Goal: Information Seeking & Learning: Learn about a topic

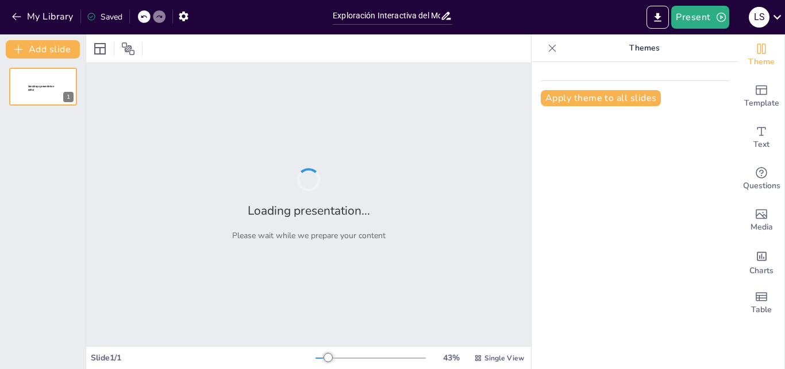
type input "Exploración Interactiva del Movimiento Corporal Humano: Una Ruta Guiada por la …"
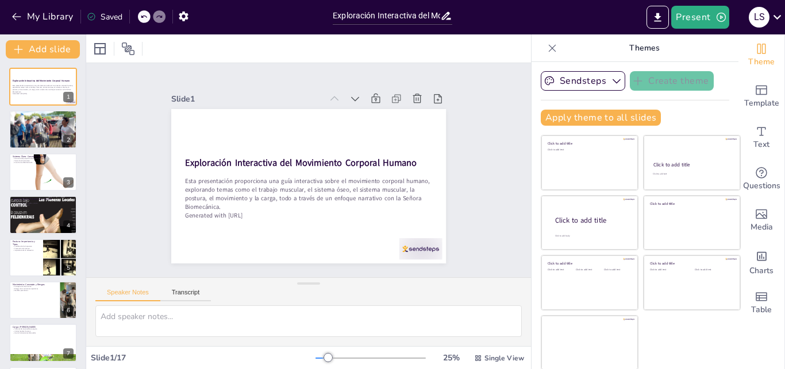
checkbox input "true"
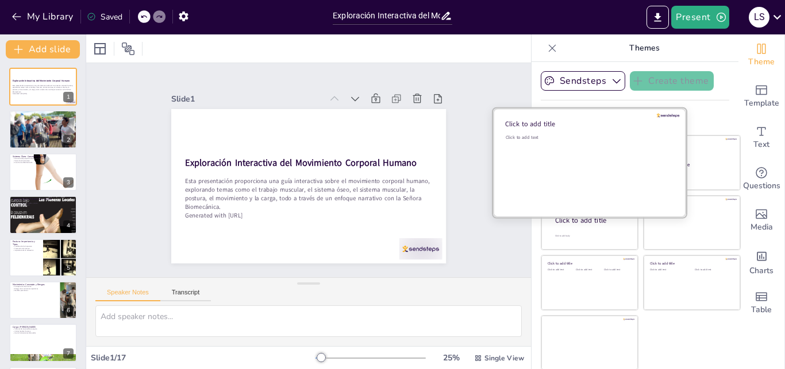
checkbox input "true"
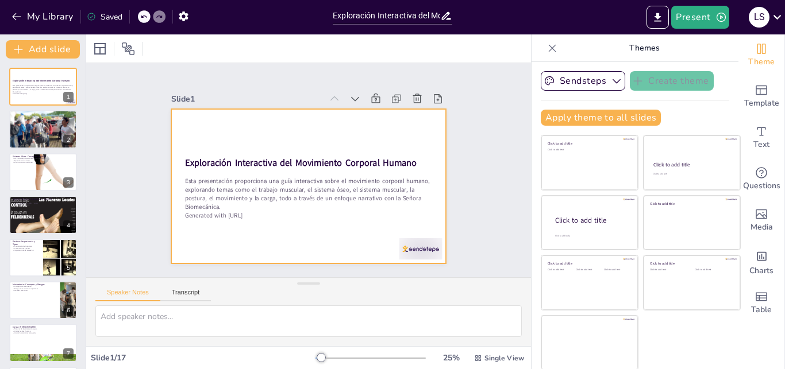
checkbox input "true"
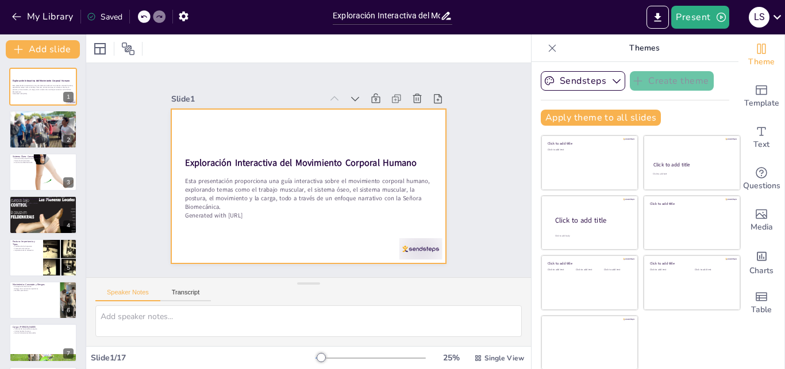
checkbox input "true"
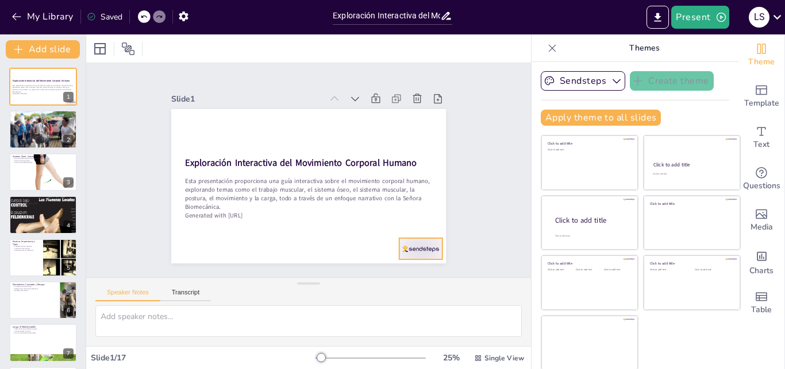
checkbox input "true"
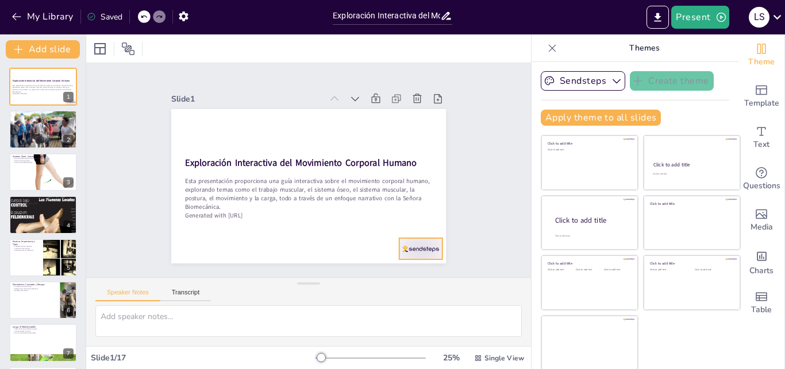
checkbox input "true"
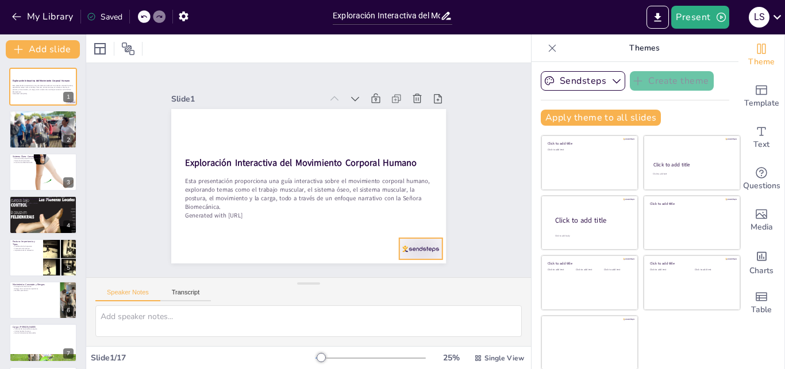
checkbox input "true"
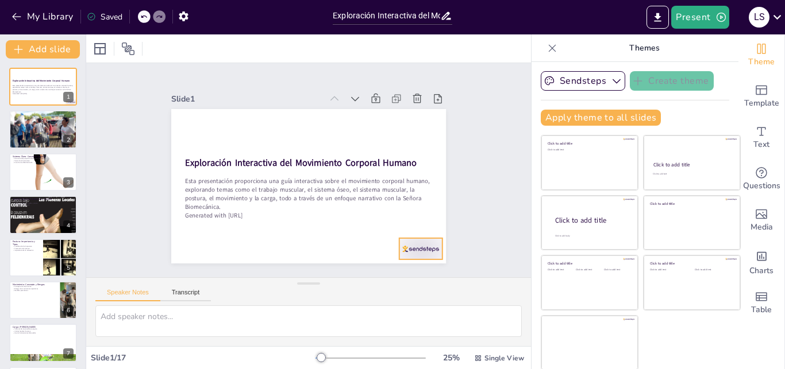
checkbox input "true"
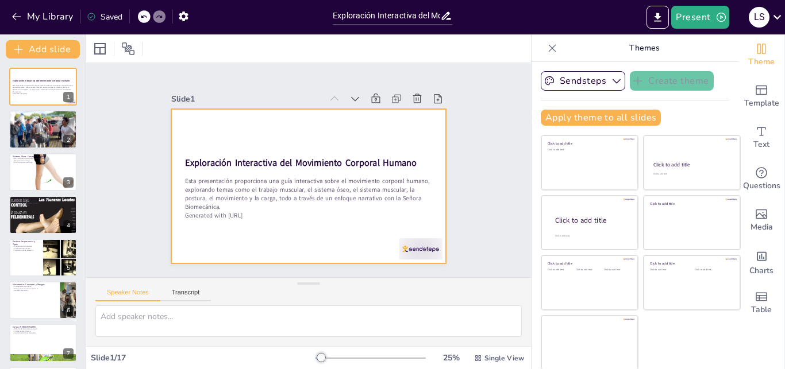
checkbox input "true"
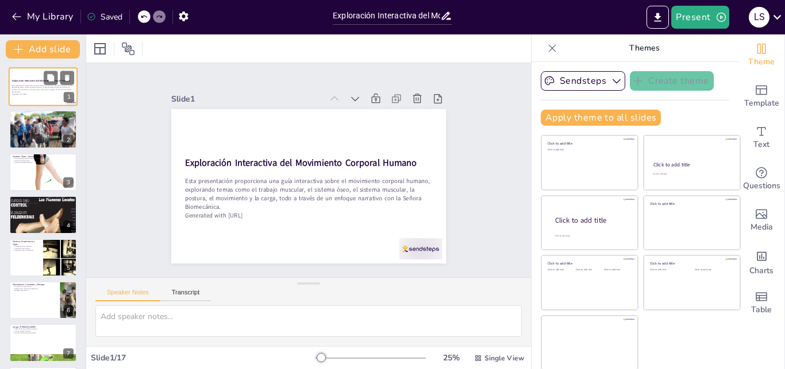
checkbox input "true"
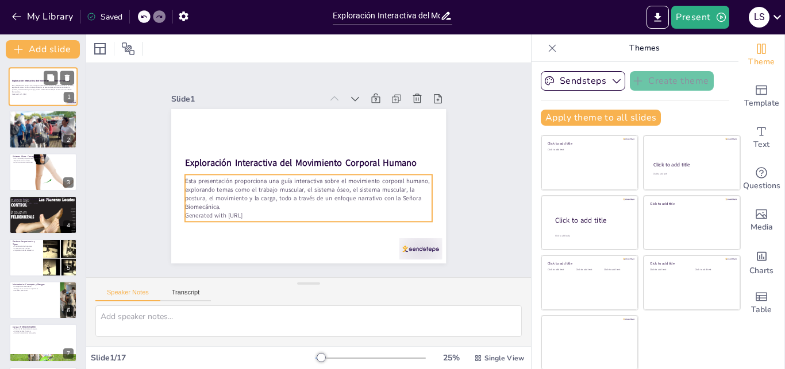
click at [43, 85] on p "Esta presentación proporciona una guía interactiva sobre el movimiento corporal…" at bounding box center [43, 88] width 62 height 9
checkbox input "true"
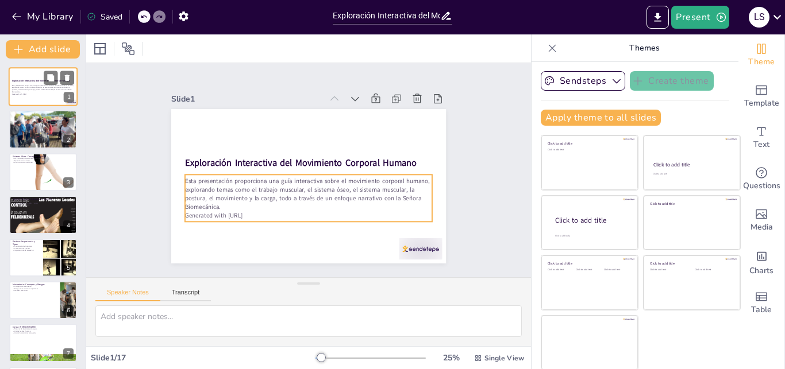
checkbox input "true"
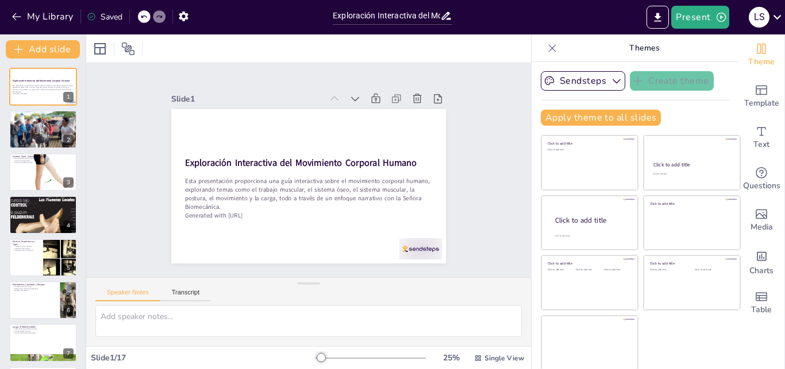
checkbox input "true"
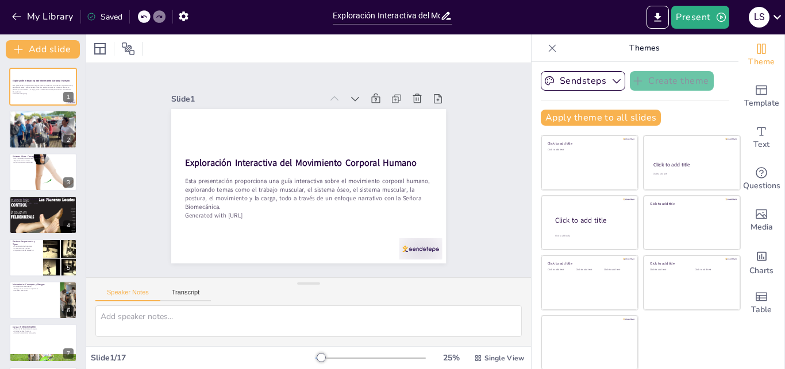
checkbox input "true"
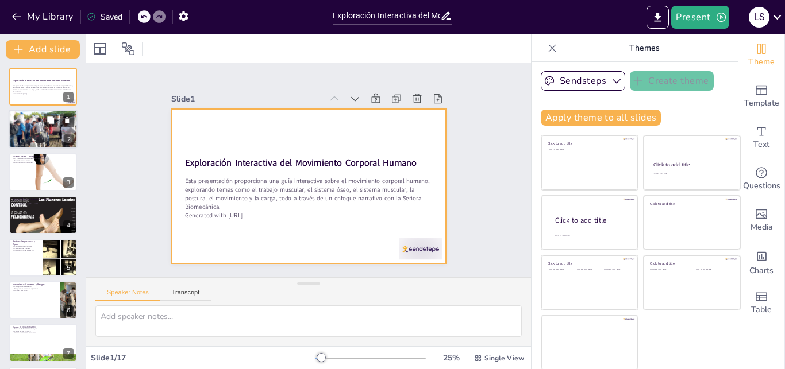
checkbox input "true"
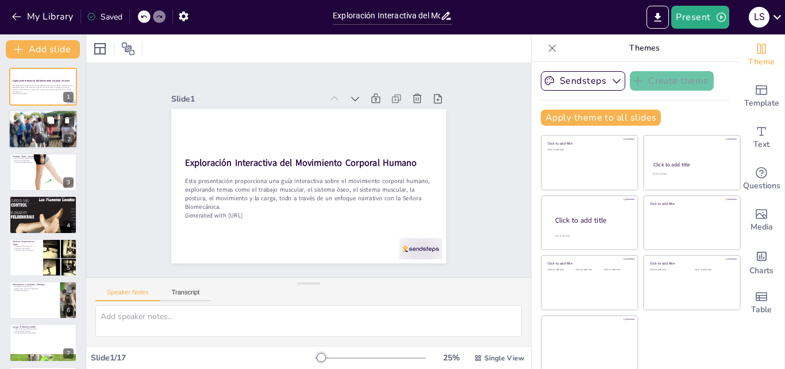
click at [29, 121] on div at bounding box center [43, 129] width 73 height 39
checkbox input "true"
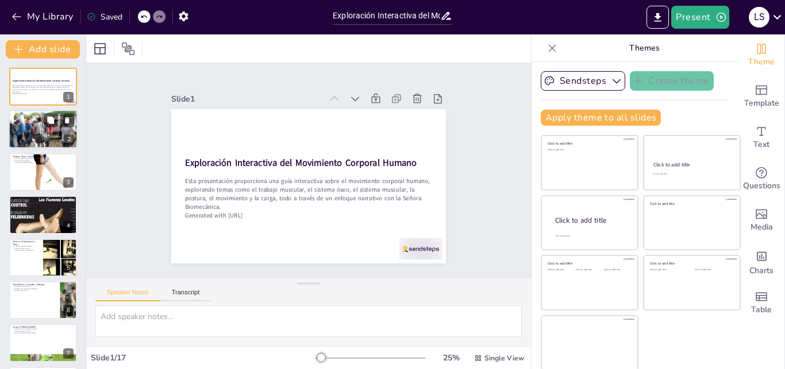
checkbox input "true"
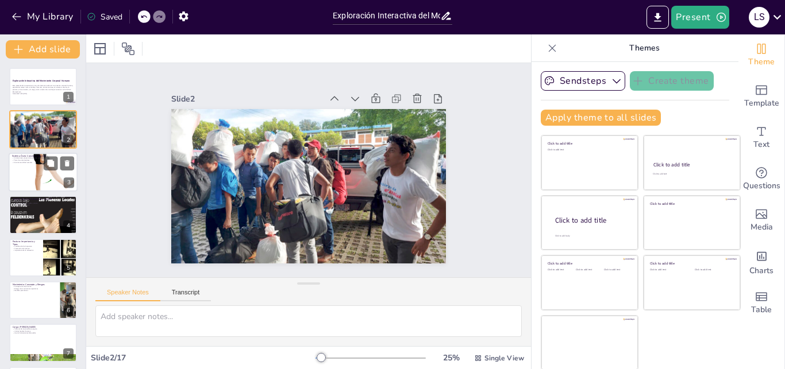
checkbox input "true"
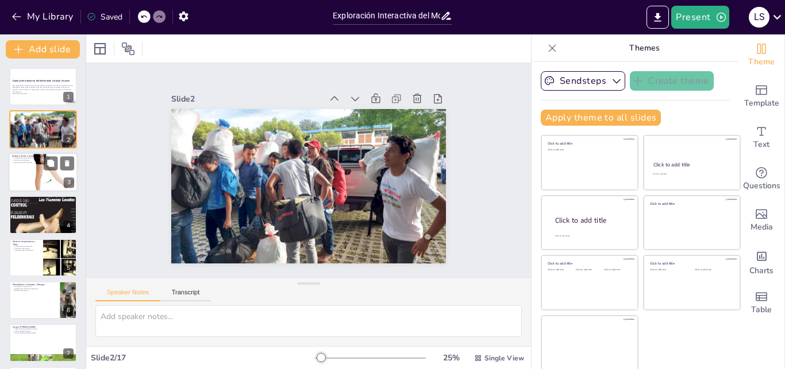
checkbox input "true"
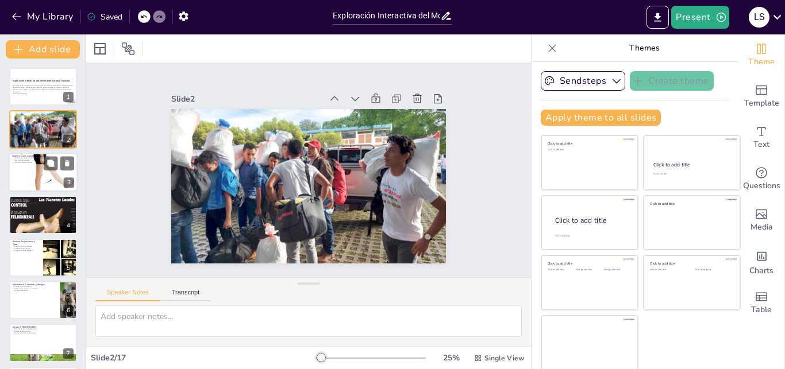
checkbox input "true"
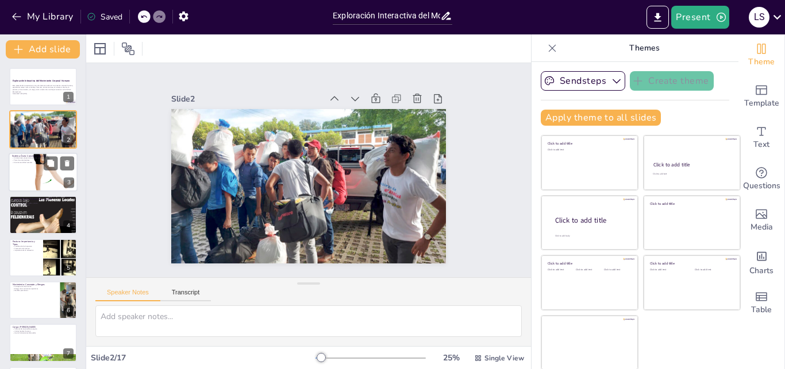
checkbox input "true"
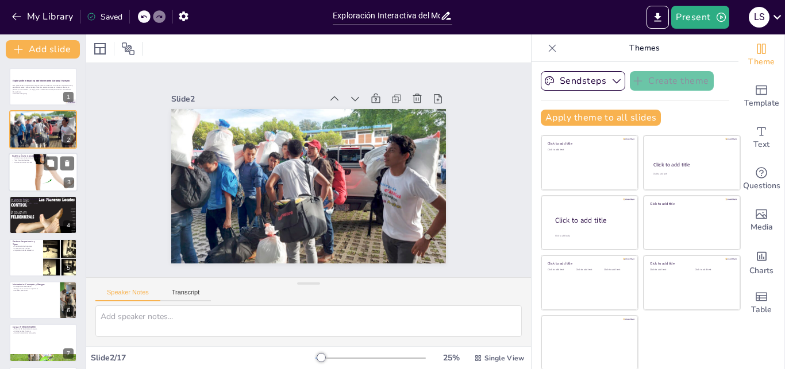
click at [20, 167] on div at bounding box center [43, 172] width 69 height 69
type textarea "El sistema óseo es fundamental para el soporte y la protección de los órganos i…"
checkbox input "true"
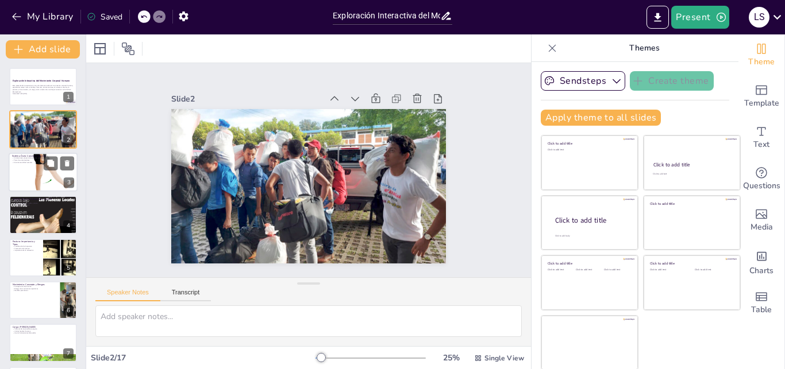
checkbox input "true"
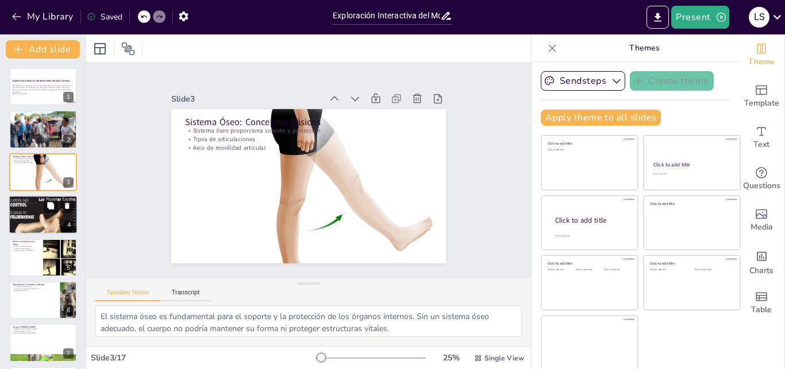
checkbox input "true"
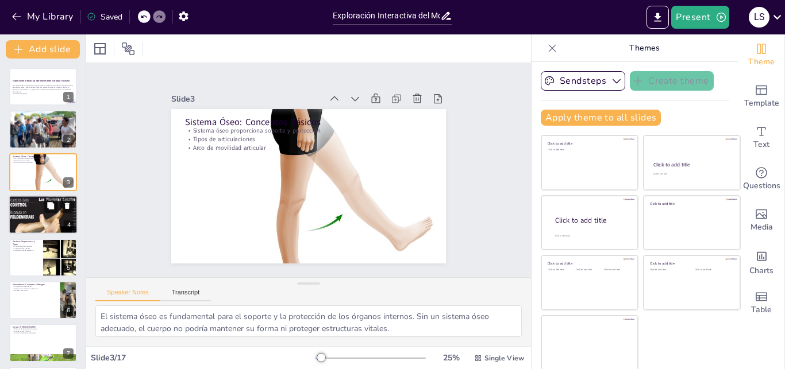
checkbox input "true"
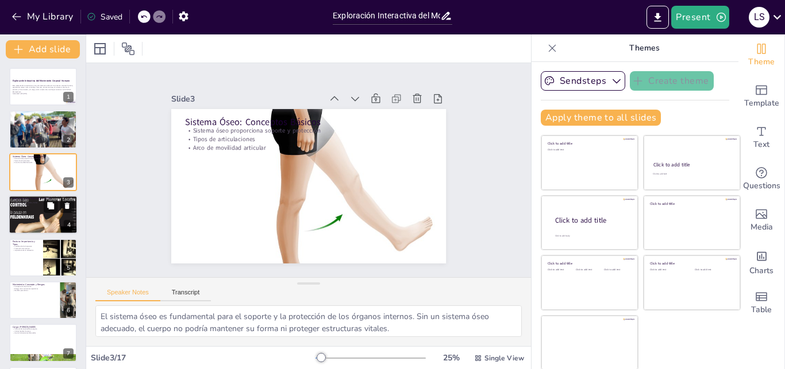
checkbox input "true"
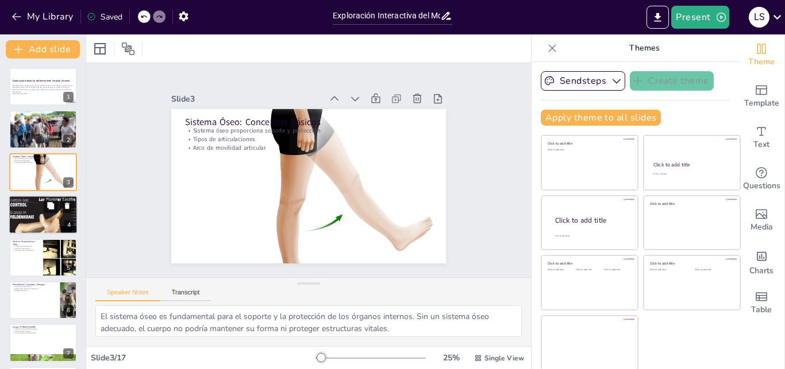
click at [26, 214] on div at bounding box center [43, 215] width 69 height 97
type textarea "Conocer los diferentes tipos de músculos permite entender cómo funcionan y se a…"
checkbox input "true"
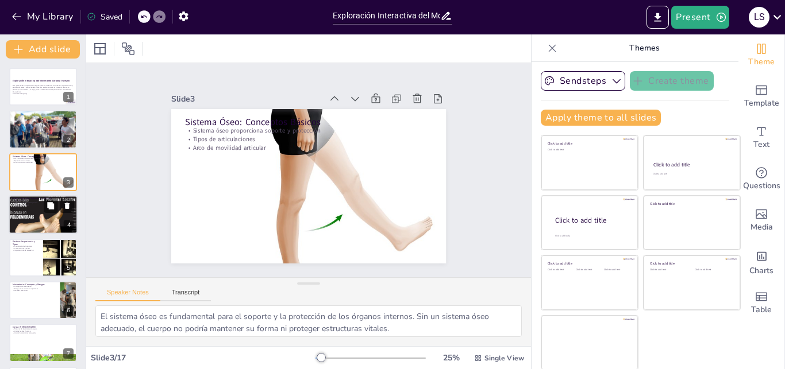
checkbox input "true"
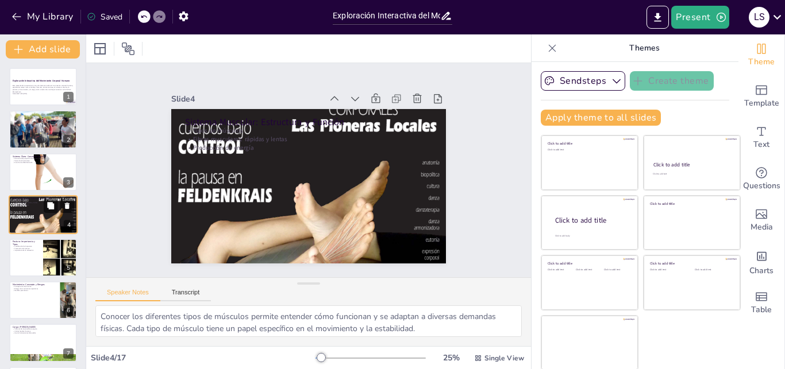
scroll to position [1, 0]
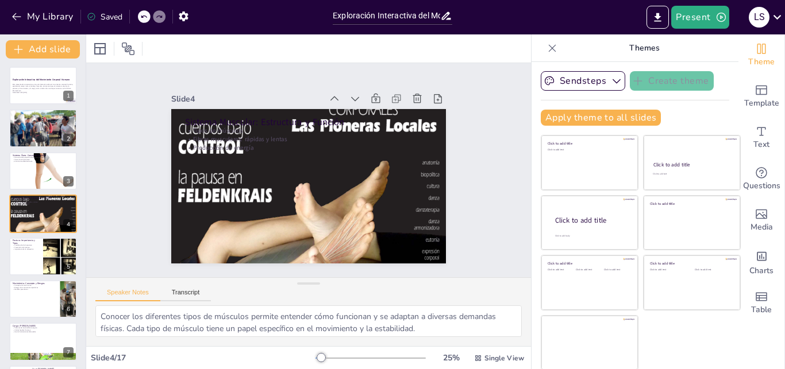
checkbox input "true"
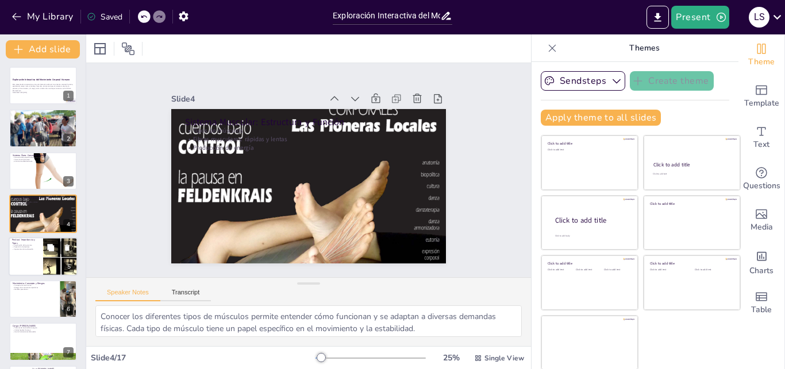
checkbox input "true"
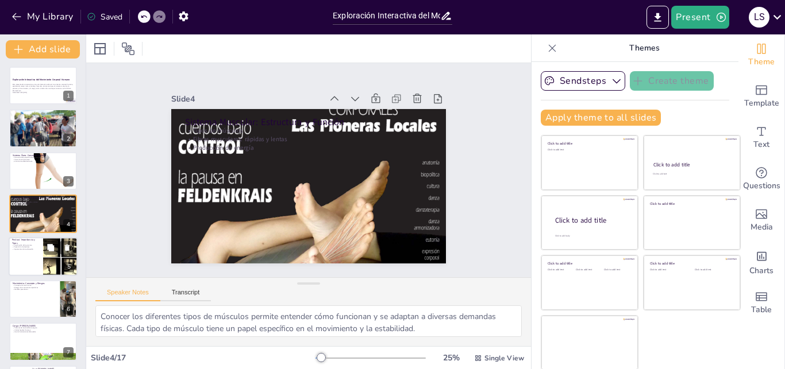
checkbox input "true"
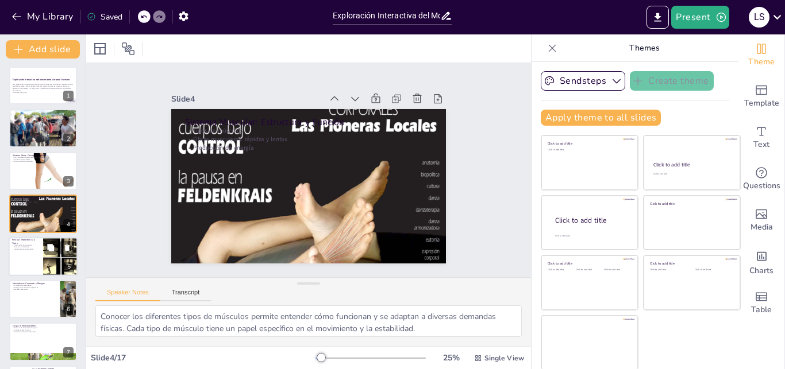
checkbox input "true"
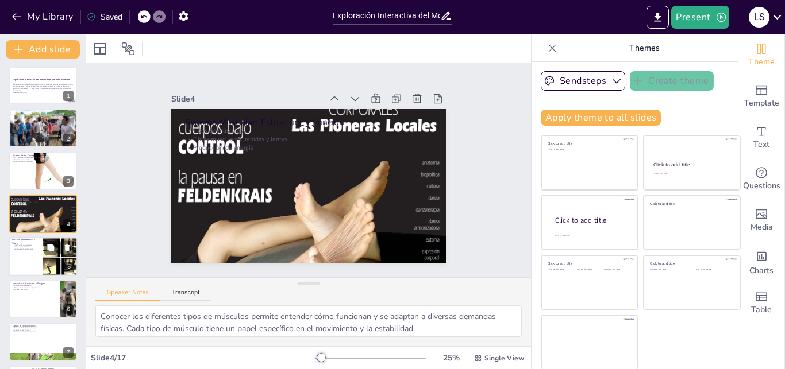
click at [30, 248] on p "Prevención de lesiones" at bounding box center [26, 247] width 28 height 2
type textarea "La clasificación de la postura permite identificar patrones que pueden ser perj…"
checkbox input "true"
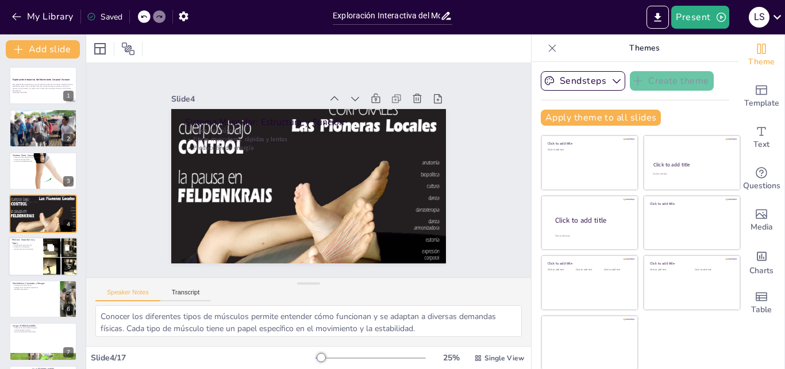
checkbox input "true"
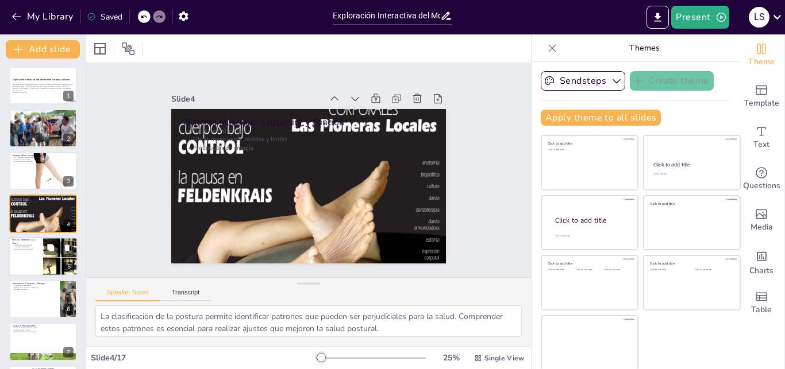
checkbox input "true"
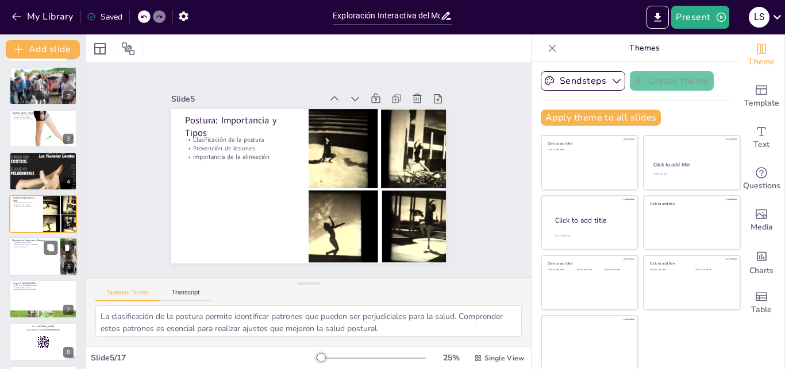
checkbox input "true"
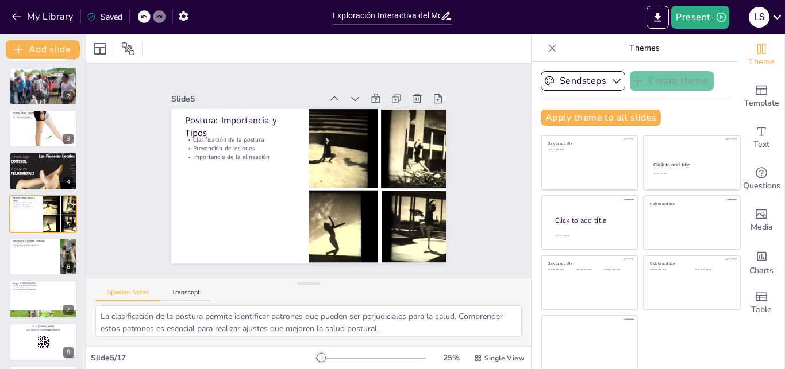
checkbox input "true"
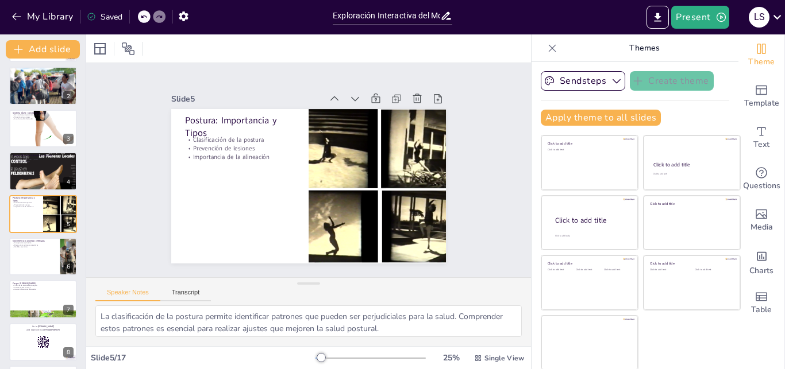
checkbox input "true"
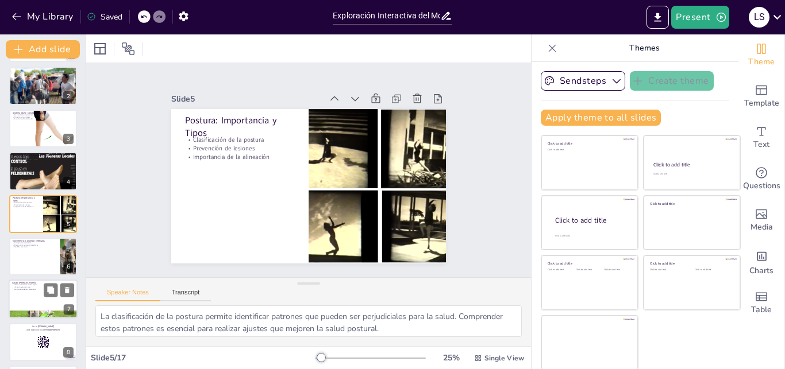
checkbox input "true"
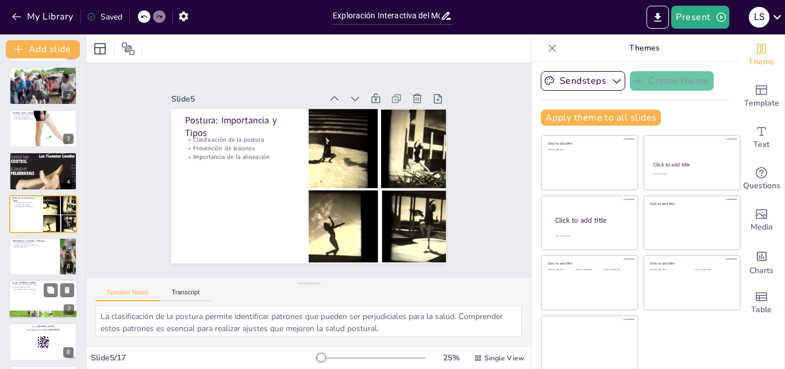
checkbox input "true"
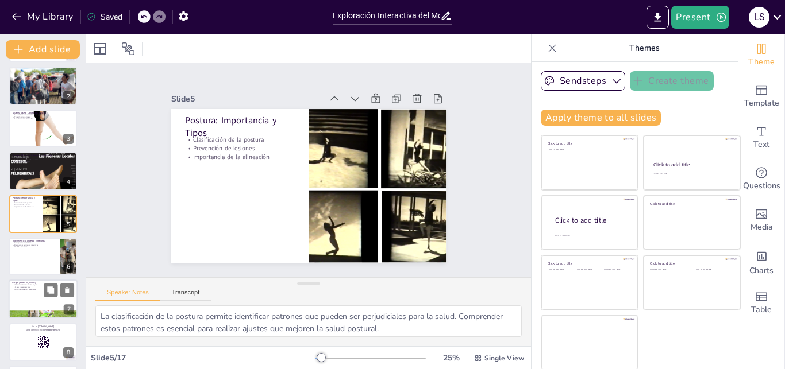
checkbox input "true"
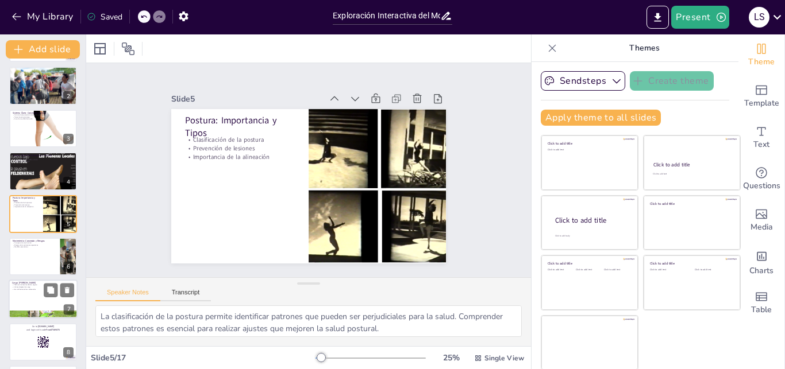
checkbox input "true"
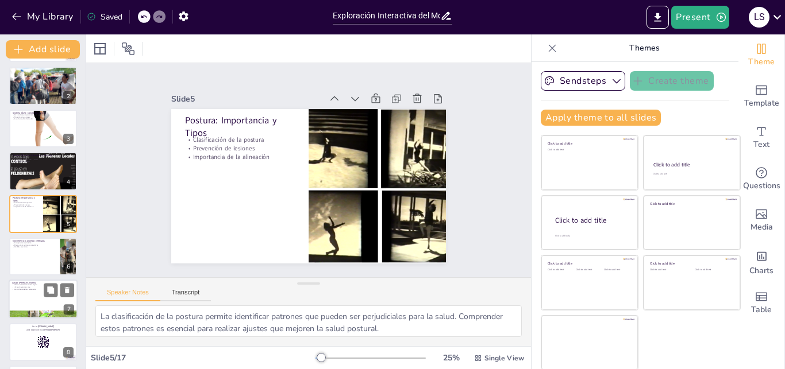
checkbox input "true"
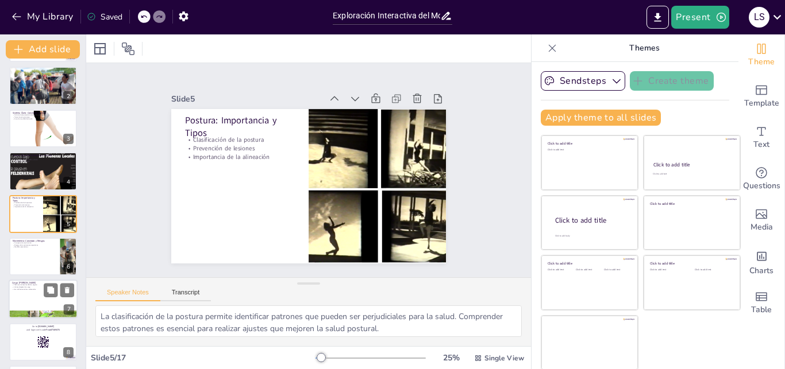
checkbox input "true"
click at [30, 295] on div at bounding box center [43, 299] width 69 height 39
type textarea "Las técnicas de levantamiento seguro son esenciales para prevenir lesiones en l…"
checkbox input "true"
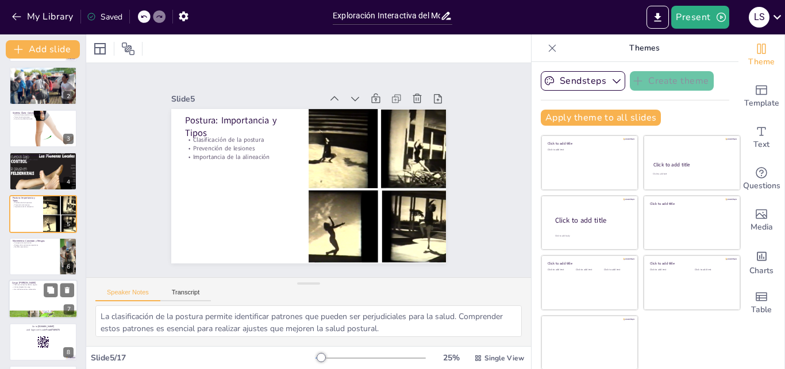
checkbox input "true"
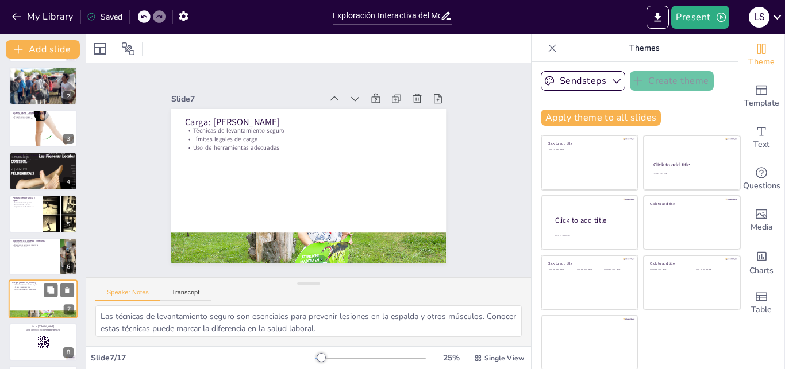
scroll to position [129, 0]
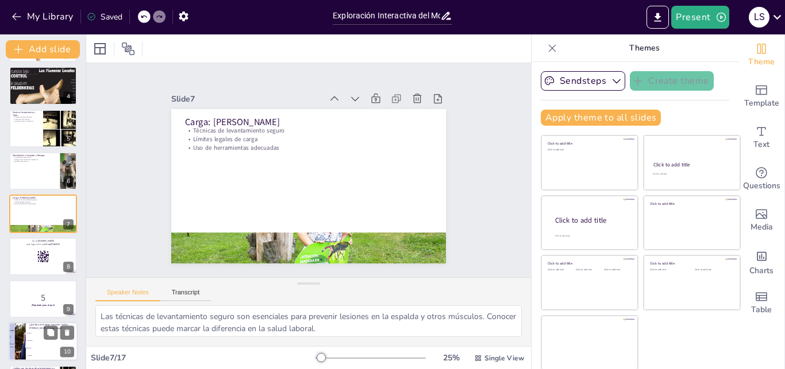
click at [35, 325] on p "¿Qué tipo de trabajo muscular realiza [PERSON_NAME] al cargar cajas?" at bounding box center [51, 327] width 45 height 6
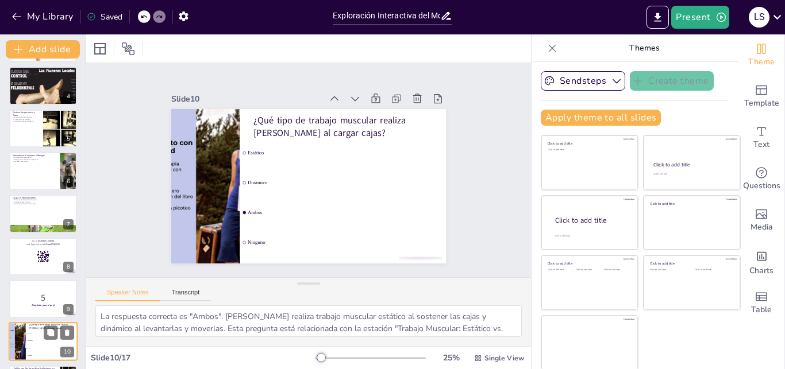
scroll to position [257, 0]
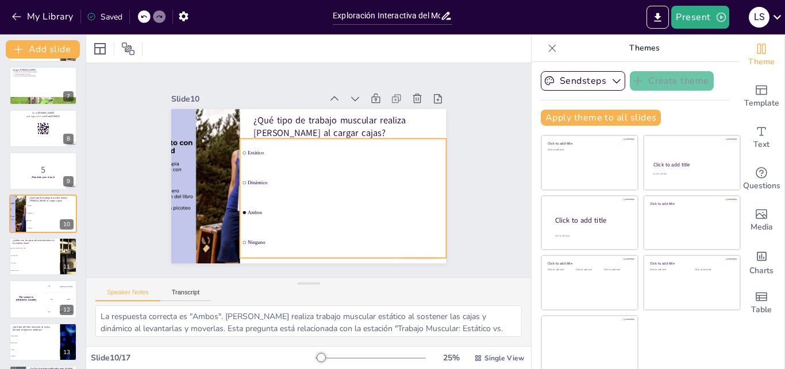
click at [298, 209] on span "Ambos" at bounding box center [275, 215] width 47 height 193
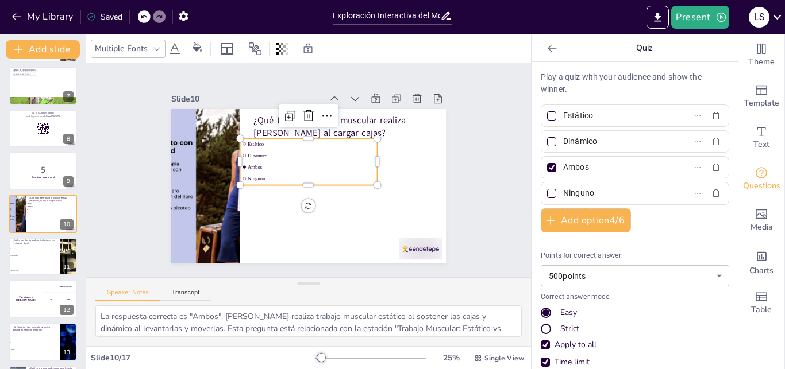
drag, startPoint x: 784, startPoint y: 74, endPoint x: 782, endPoint y: 152, distance: 78.7
click at [782, 143] on div "Theme Template Text Questions Media Charts Table" at bounding box center [761, 201] width 47 height 335
click at [547, 140] on div at bounding box center [551, 141] width 9 height 9
click at [563, 140] on input "Dinámico" at bounding box center [616, 141] width 107 height 17
click at [462, 133] on div "Slide 1 Exploración Interactiva del Movimiento Corporal Humano Esta presentació…" at bounding box center [308, 170] width 387 height 331
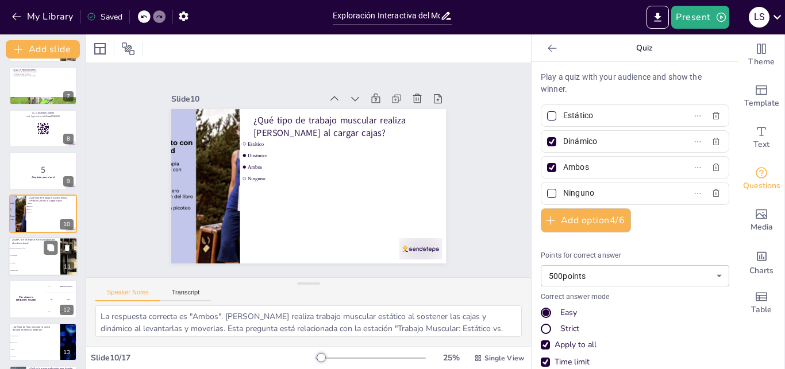
click at [41, 270] on li "Móviles y fijas" at bounding box center [35, 270] width 52 height 7
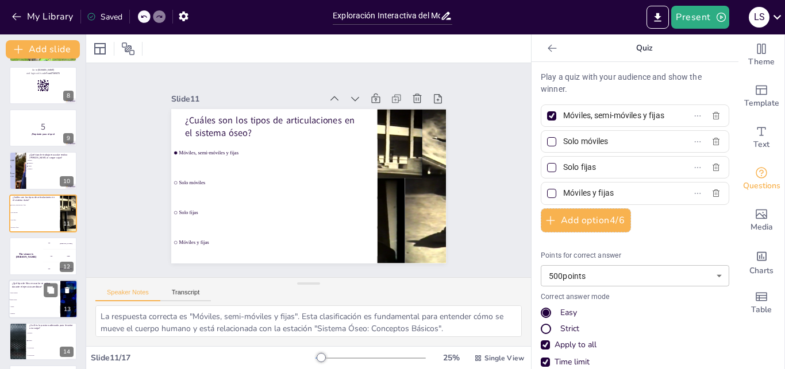
click at [52, 299] on span "Fibras lentas" at bounding box center [34, 300] width 49 height 2
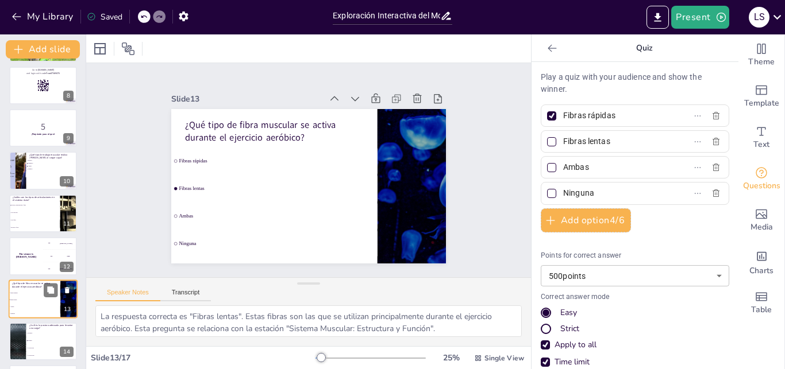
scroll to position [385, 0]
